Goal: Check status: Check status

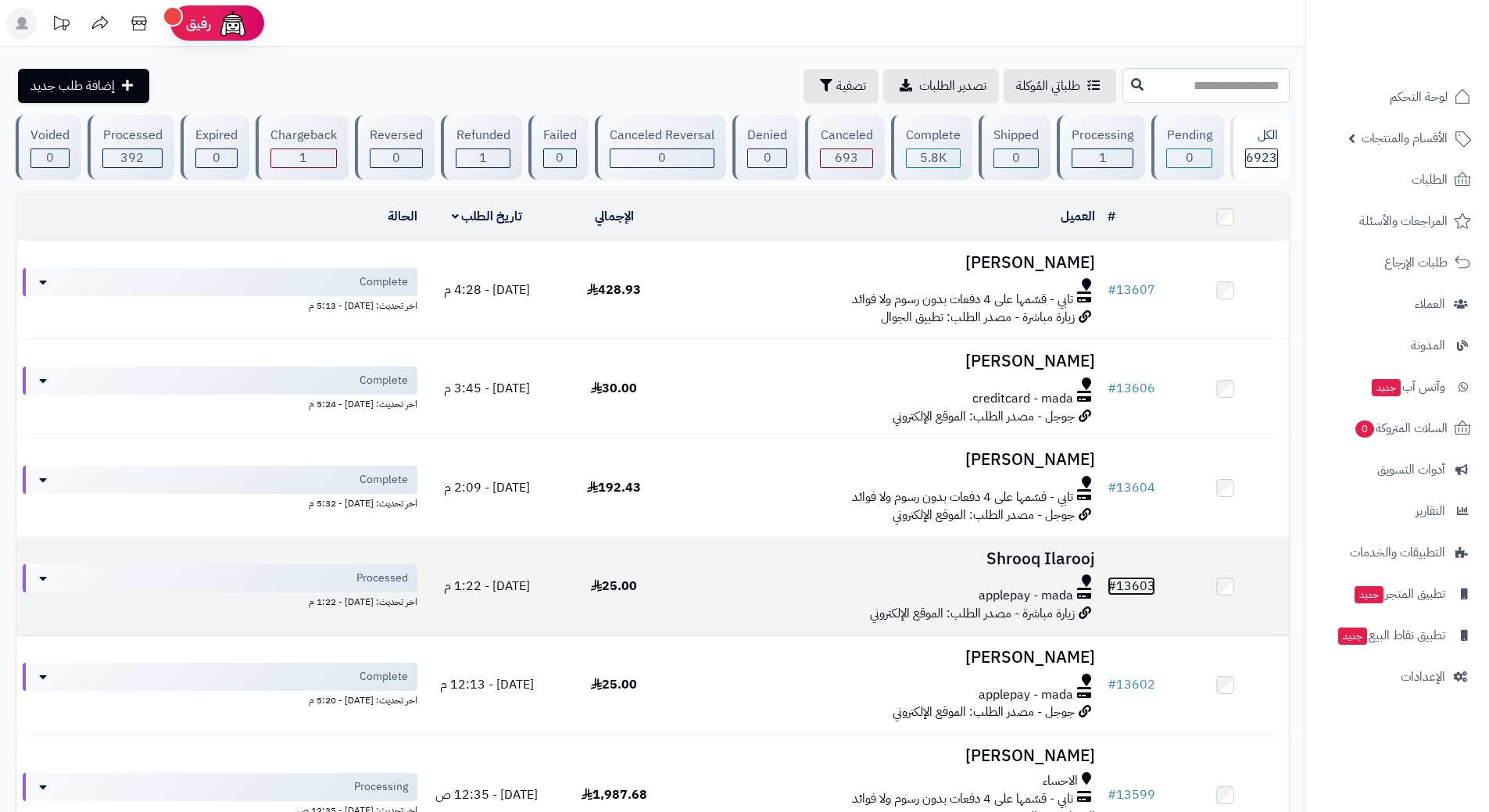
click at [1137, 581] on link "# 13603" at bounding box center [1131, 586] width 48 height 19
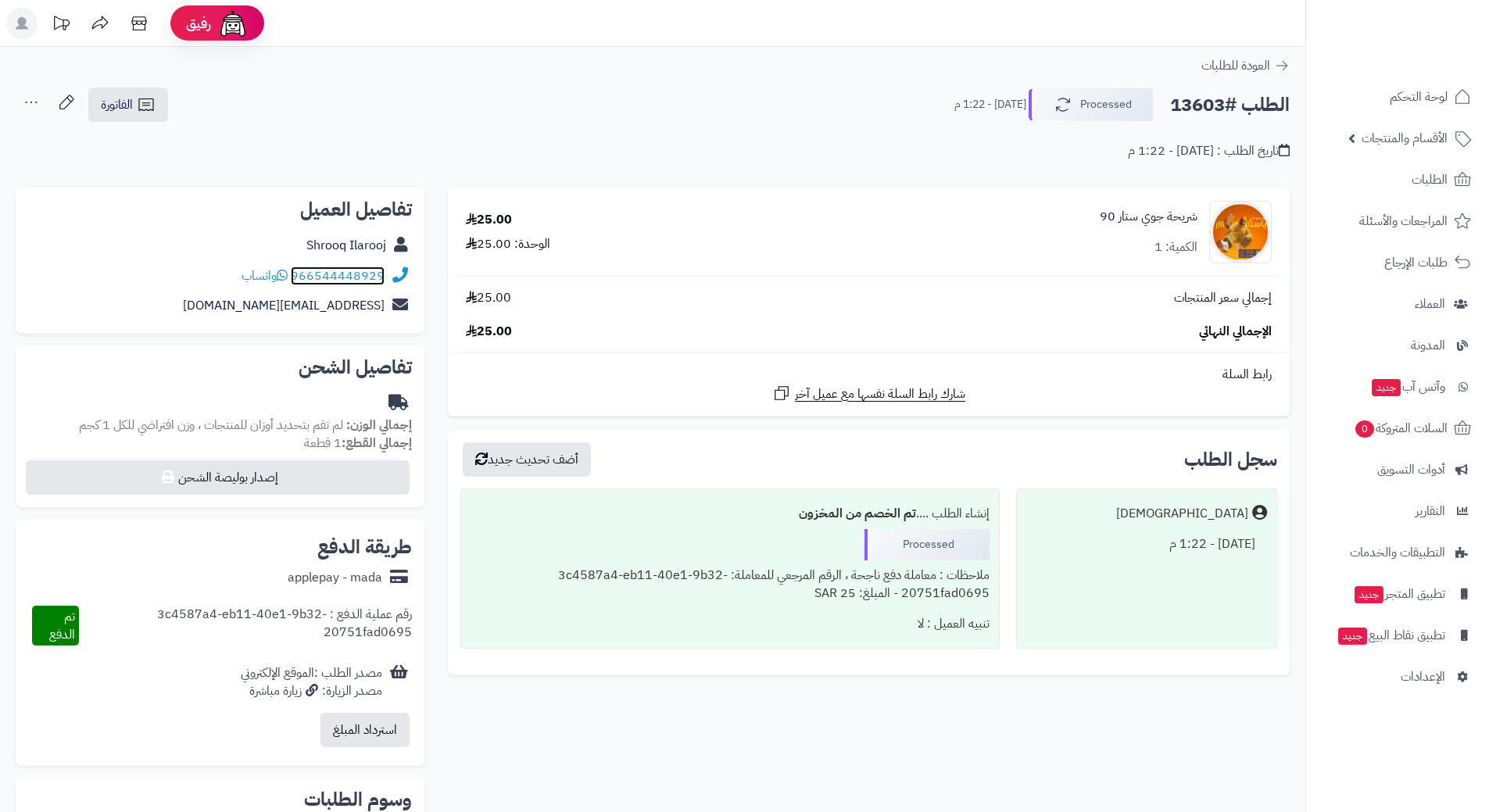
click at [354, 269] on link "966544448929" at bounding box center [338, 276] width 94 height 19
click at [1428, 181] on span "الطلبات" at bounding box center [1429, 179] width 36 height 22
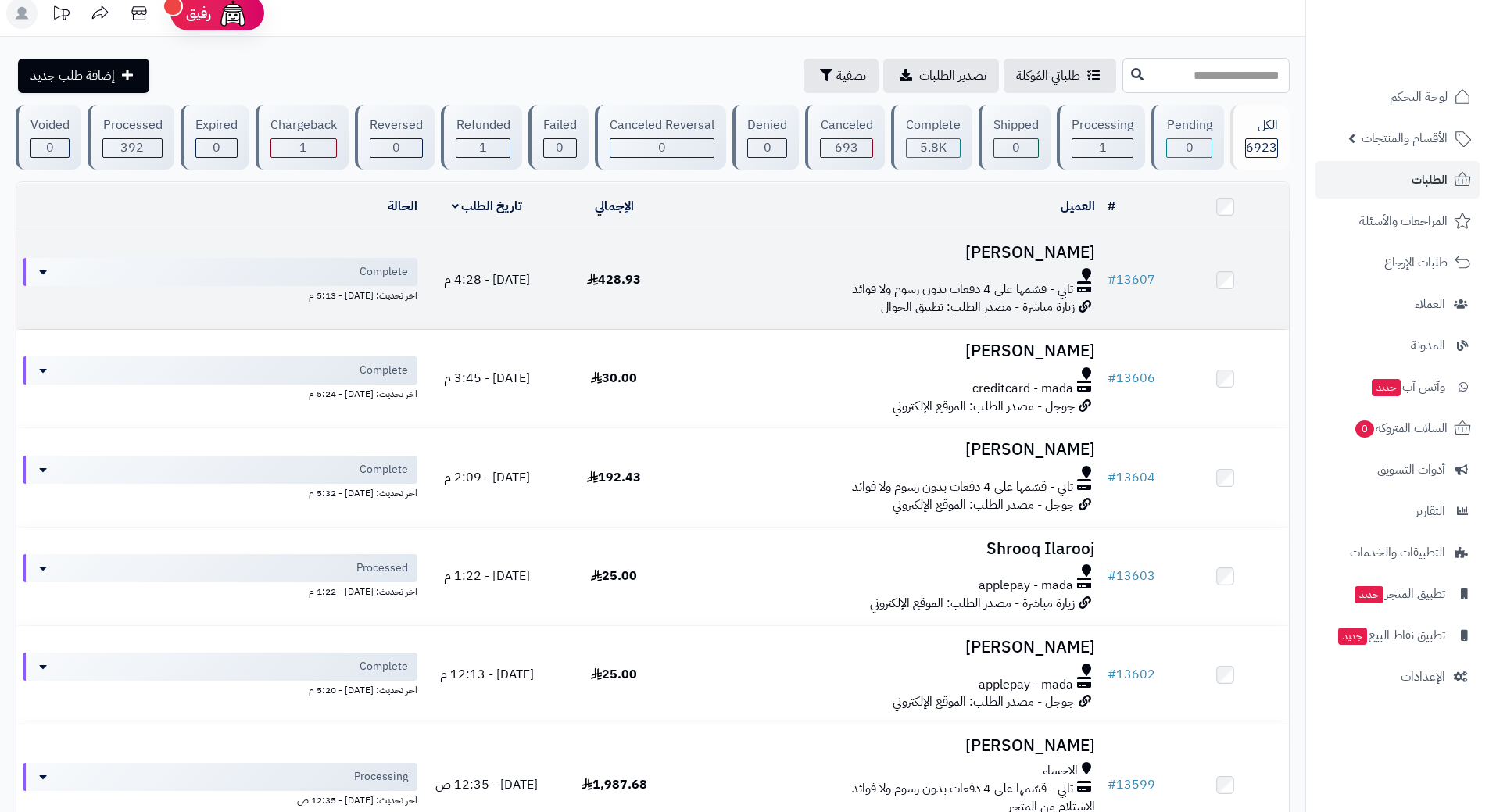
scroll to position [78, 0]
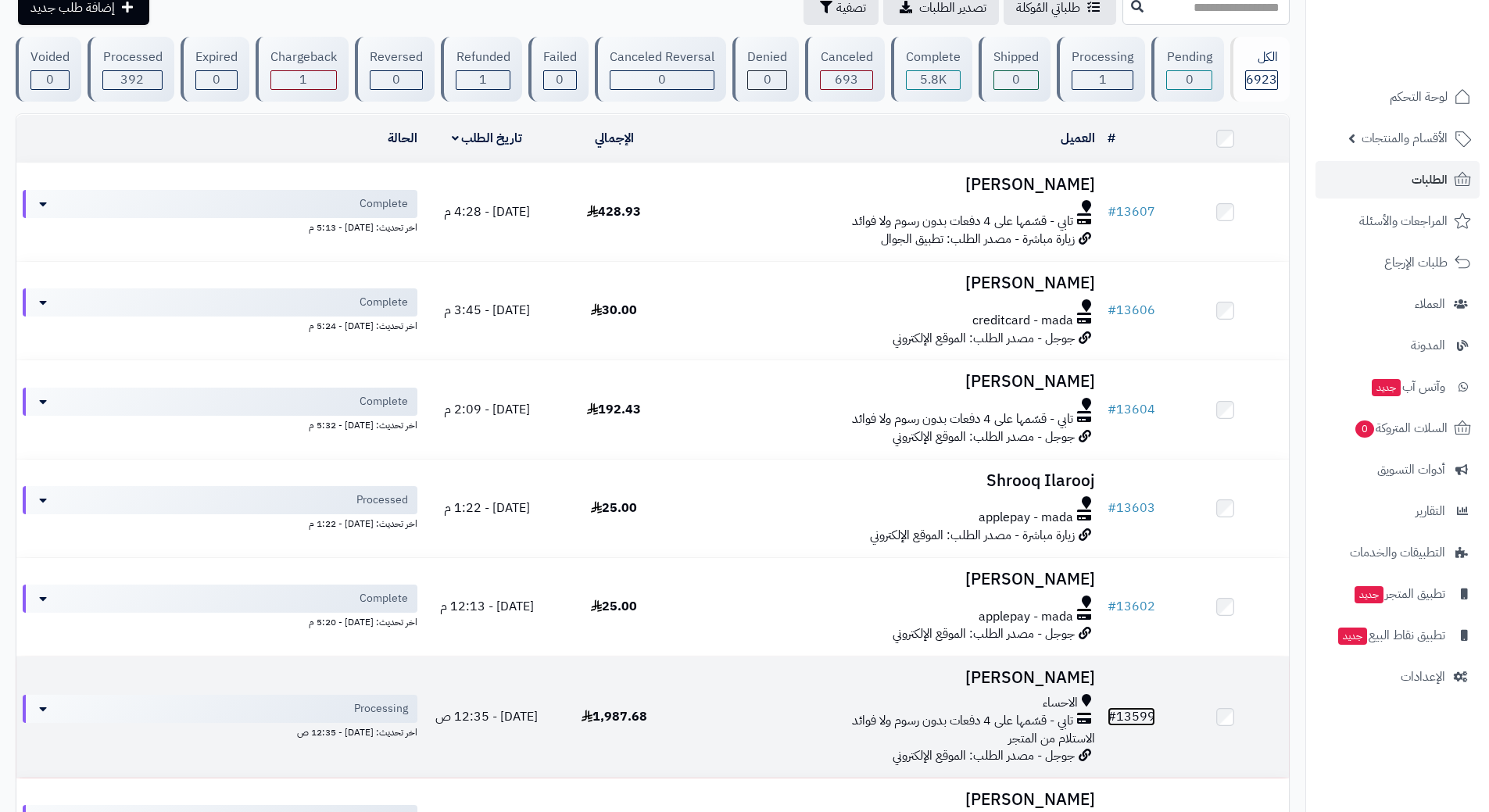
click at [1142, 712] on link "# 13599" at bounding box center [1131, 716] width 48 height 19
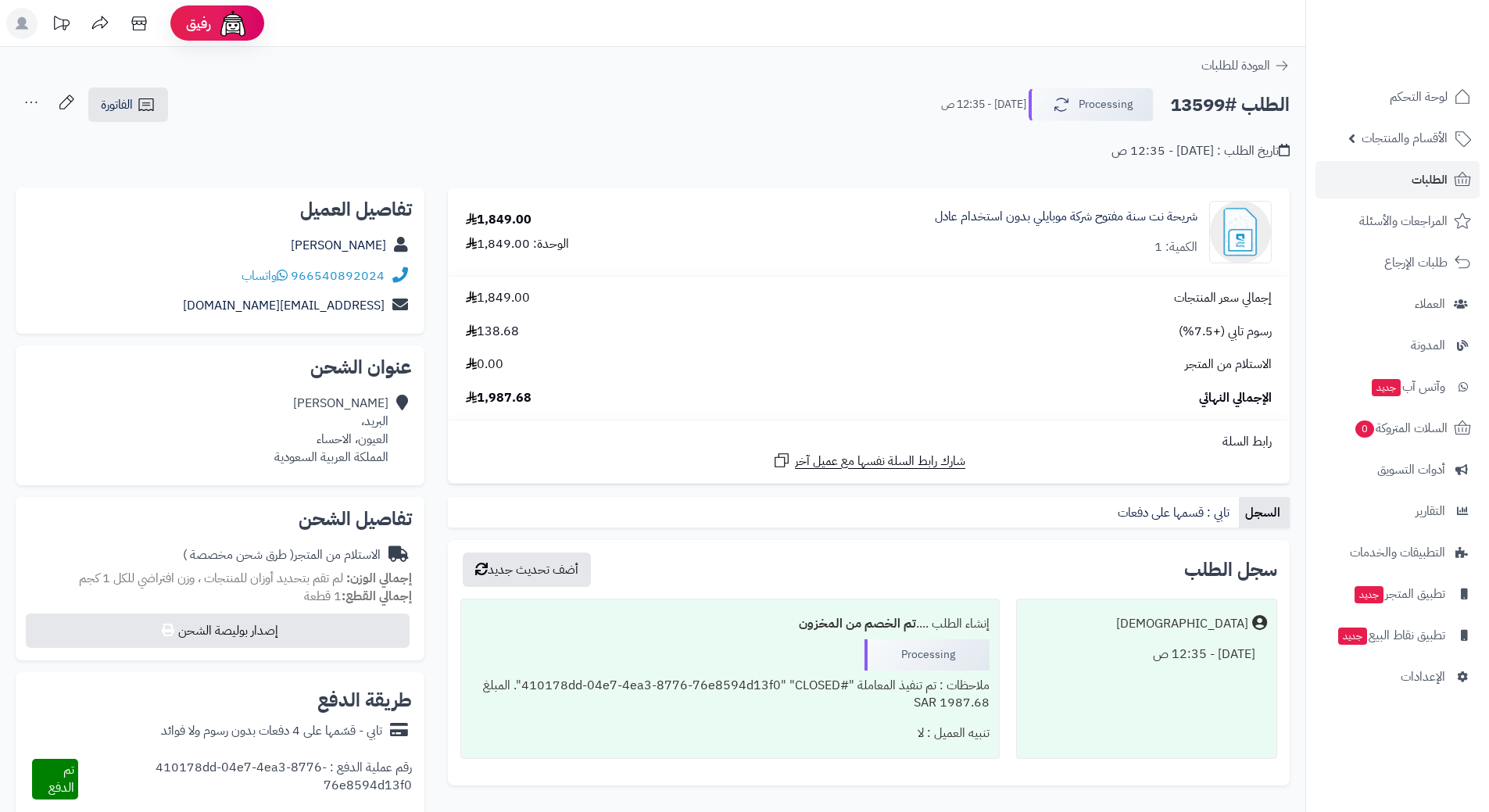
click at [1202, 100] on h2 "الطلب #13599" at bounding box center [1230, 105] width 120 height 32
copy div "الطلب #13599 Processing"
